Goal: Obtain resource: Download file/media

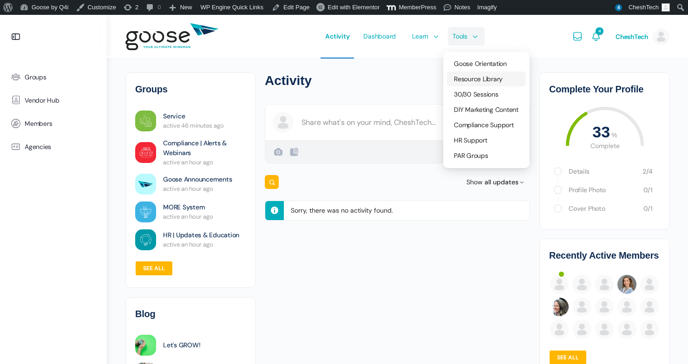
click at [481, 79] on span "Resource Library" at bounding box center [478, 79] width 49 height 8
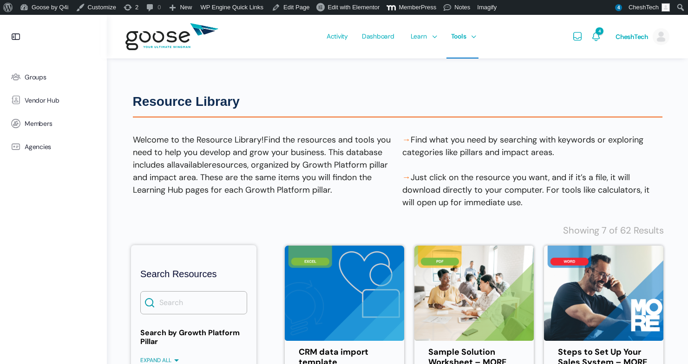
scroll to position [146, 0]
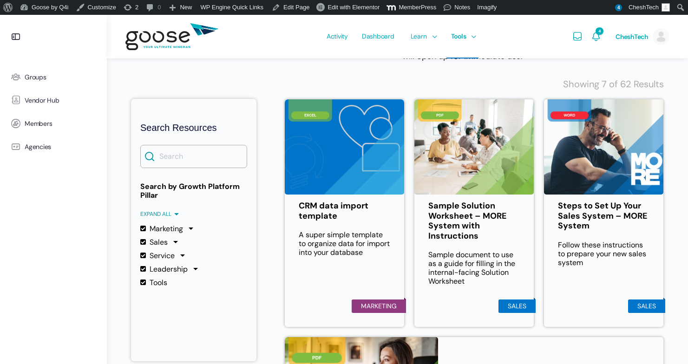
click at [377, 273] on div "CRM data import template A super simple template to organize data for import in…" at bounding box center [344, 213] width 120 height 228
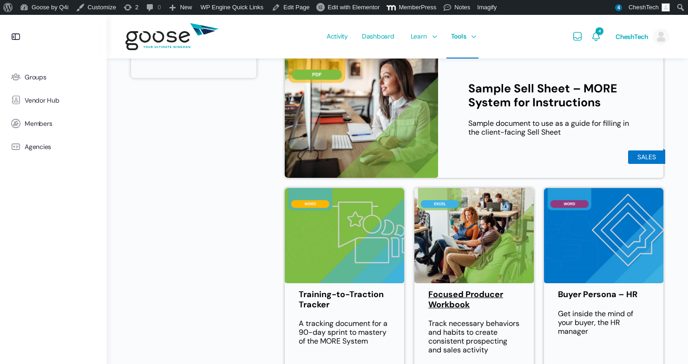
scroll to position [230, 0]
